Goal: Check status

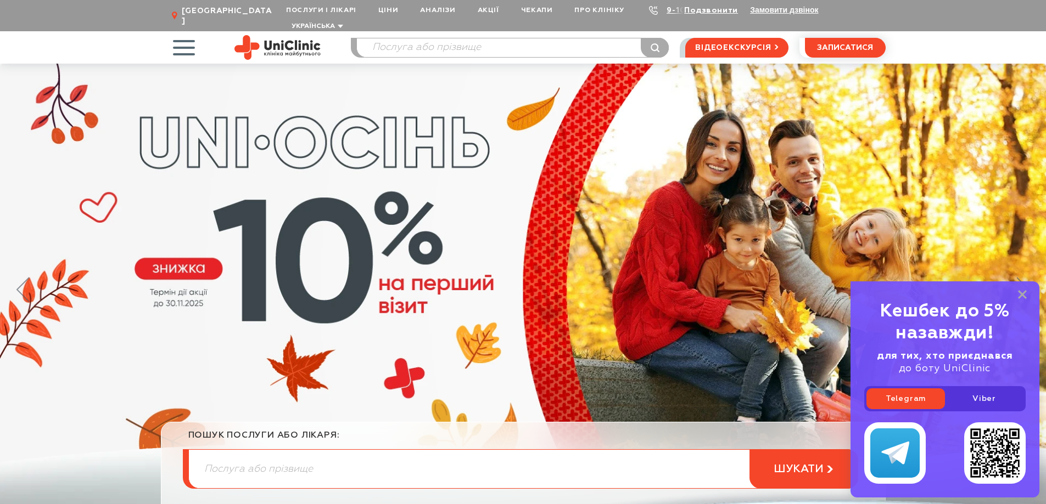
click at [187, 40] on span "button" at bounding box center [184, 48] width 46 height 46
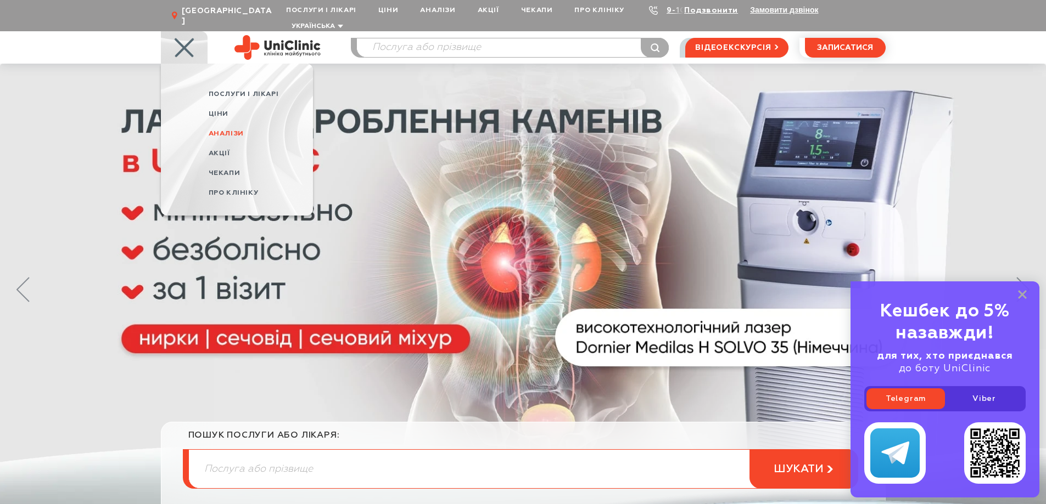
click at [238, 130] on span "Аналізи" at bounding box center [226, 133] width 35 height 7
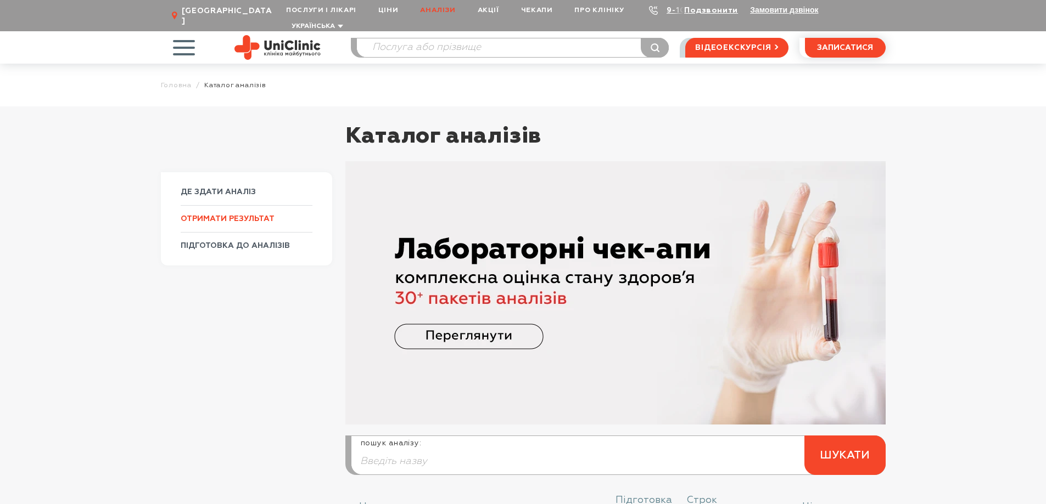
click at [220, 211] on link "ОТРИМАТИ РЕЗУЛЬТАТ" at bounding box center [247, 218] width 132 height 27
